Goal: Task Accomplishment & Management: Manage account settings

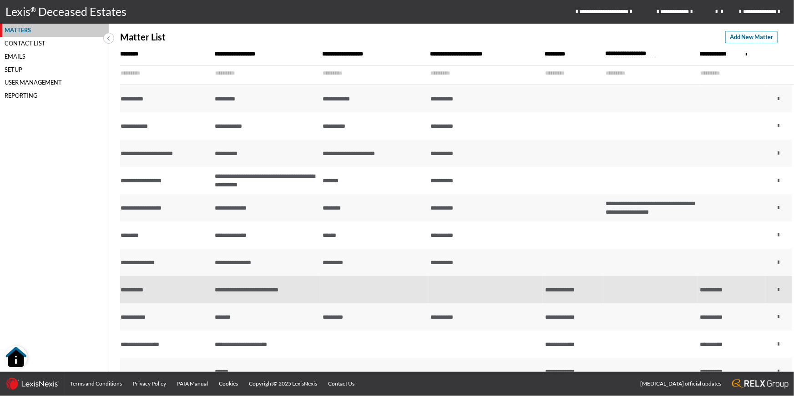
click at [177, 295] on td "**********" at bounding box center [165, 289] width 94 height 27
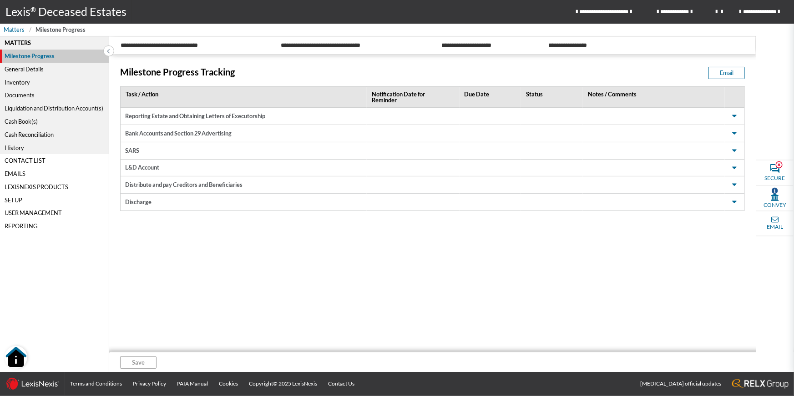
click at [27, 135] on div "Cash Reconciliation" at bounding box center [54, 134] width 109 height 13
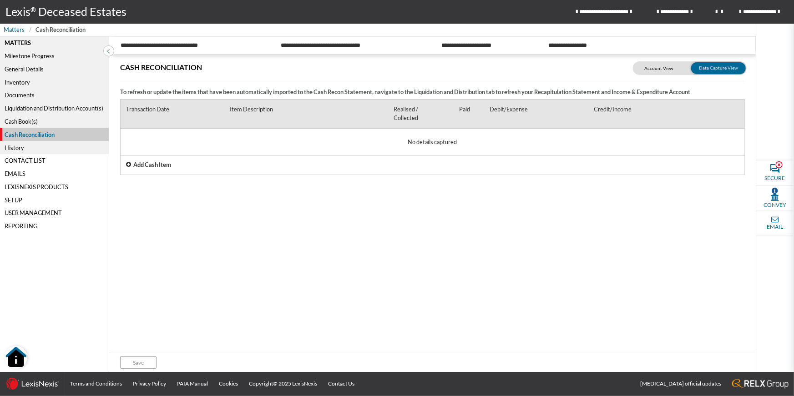
click at [131, 165] on icon at bounding box center [128, 165] width 5 height 6
click at [24, 71] on div "General Details" at bounding box center [54, 69] width 109 height 13
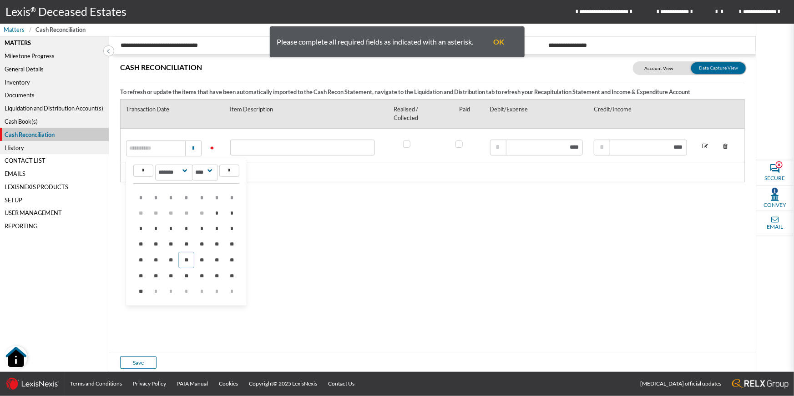
click at [725, 147] on icon at bounding box center [725, 147] width 13 height 15
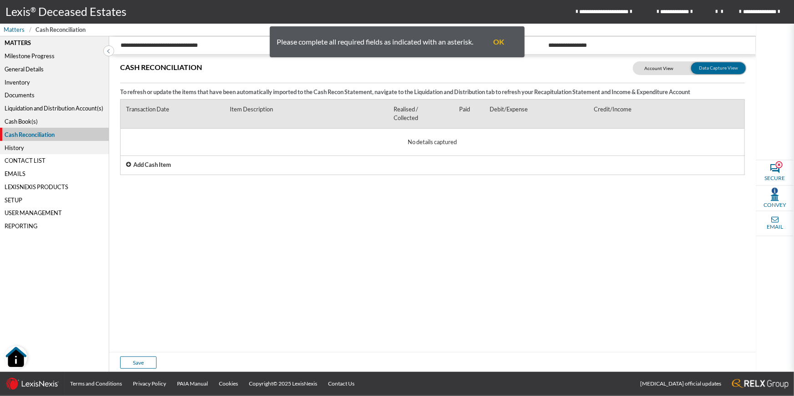
click at [16, 70] on div "General Details" at bounding box center [54, 69] width 109 height 13
